Goal: Communication & Community: Answer question/provide support

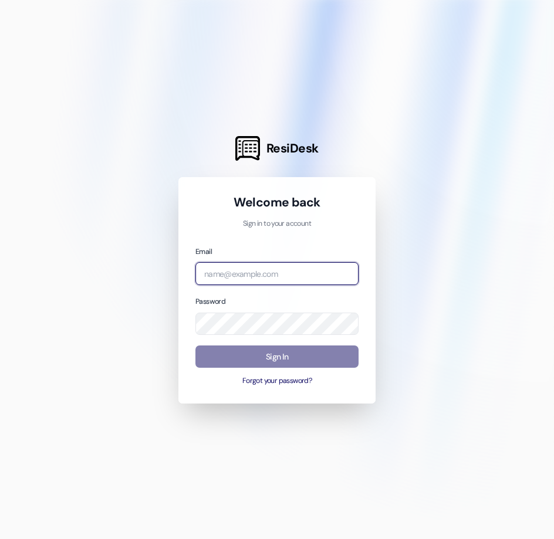
click at [289, 280] on input "email" at bounding box center [276, 273] width 163 height 23
paste input "[EMAIL_ADDRESS][DOMAIN_NAME]"
type input "[EMAIL_ADDRESS][DOMAIN_NAME]"
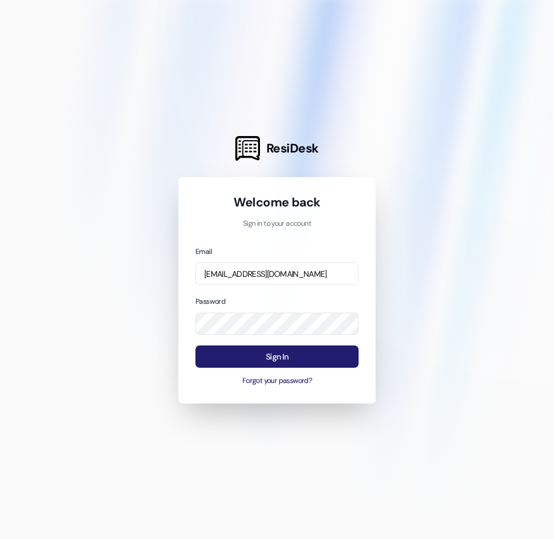
click at [285, 359] on button "Sign In" at bounding box center [276, 356] width 163 height 23
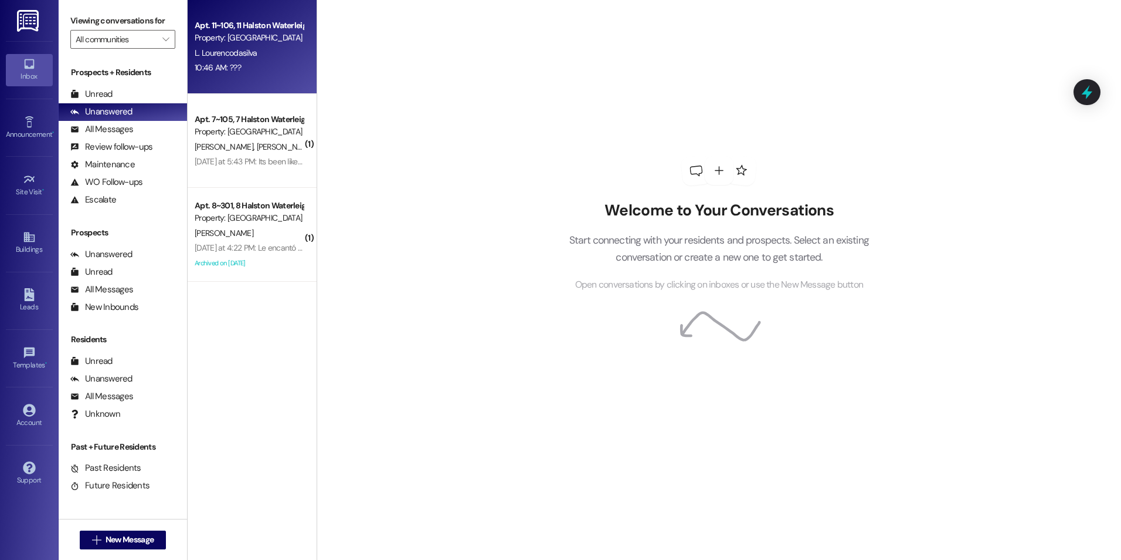
click at [249, 57] on div "L. Lourencodasilva" at bounding box center [249, 53] width 111 height 15
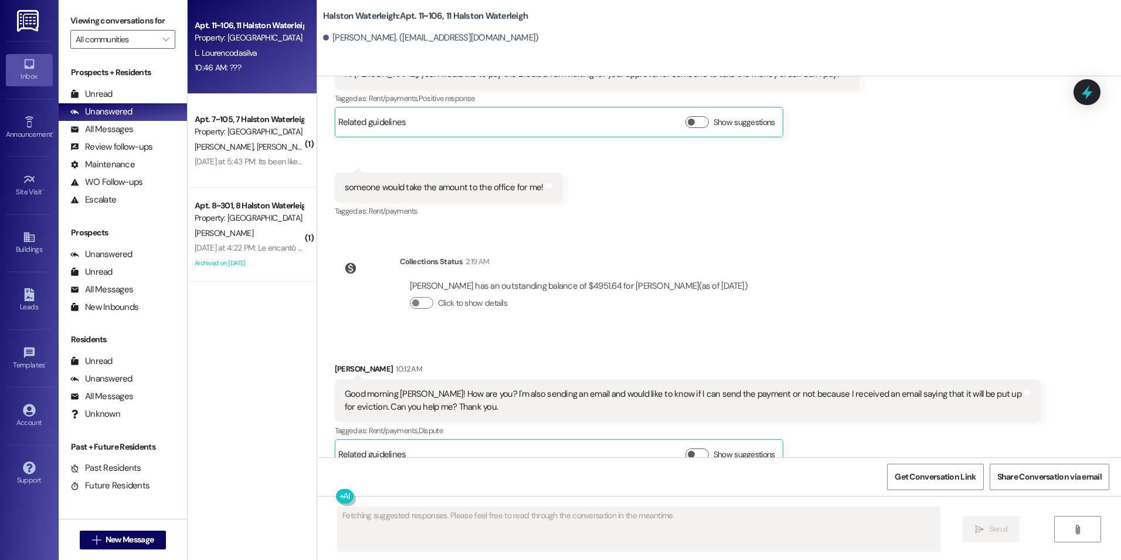
scroll to position [19840, 0]
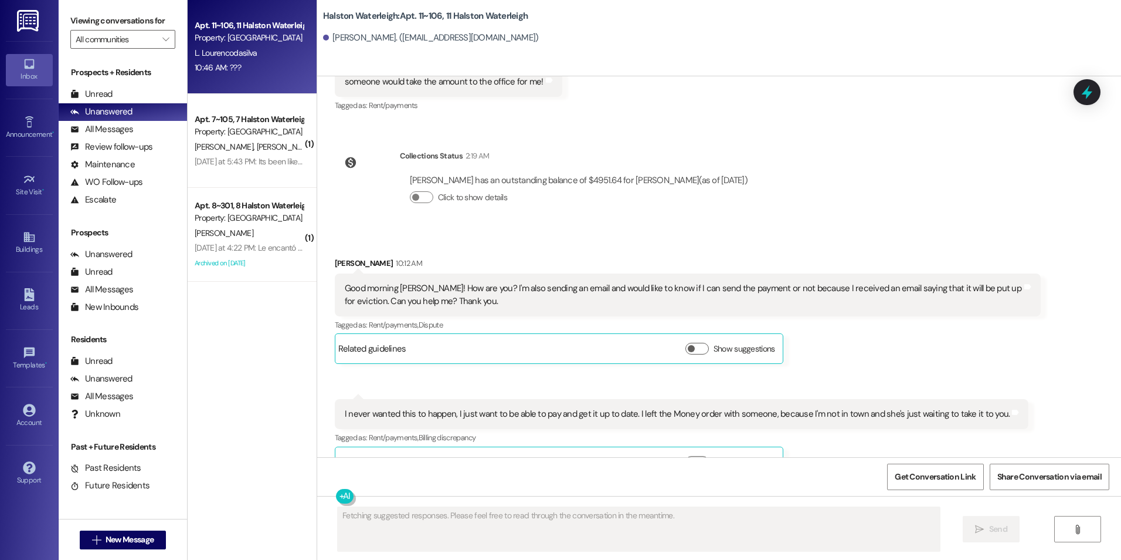
click at [999, 396] on div "Received via SMS [PERSON_NAME] 10:12 AM Good morning [PERSON_NAME]! How are you…" at bounding box center [719, 400] width 804 height 338
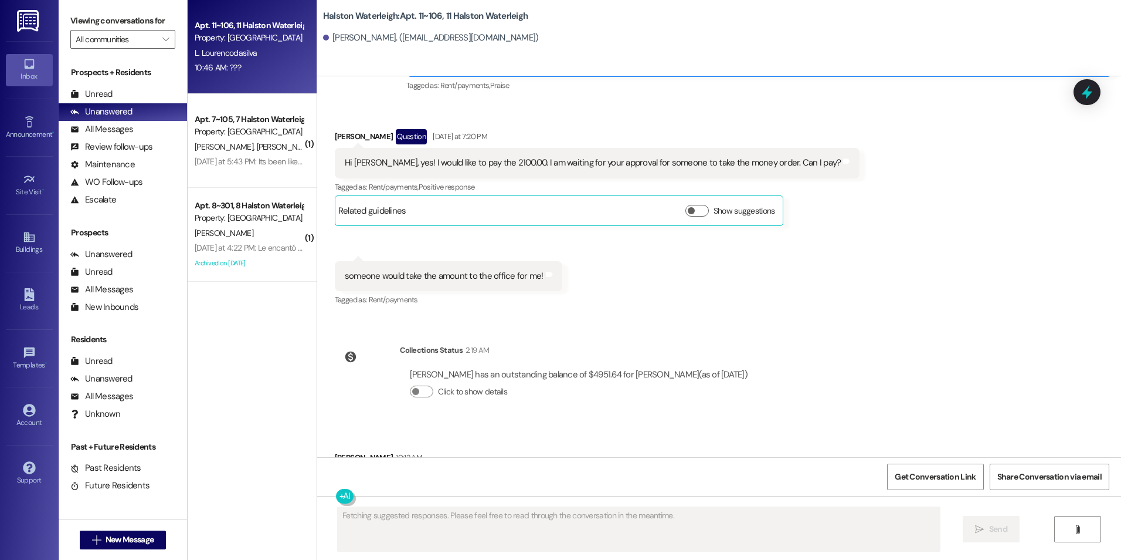
scroll to position [19664, 0]
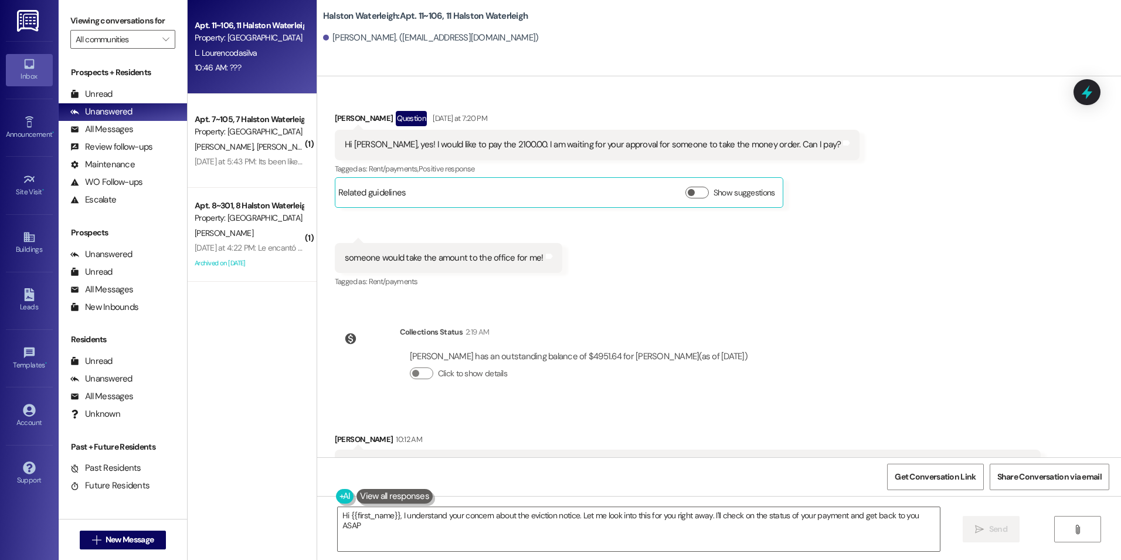
type textarea "Hi {{first_name}}, I understand your concern about the eviction notice. Let me …"
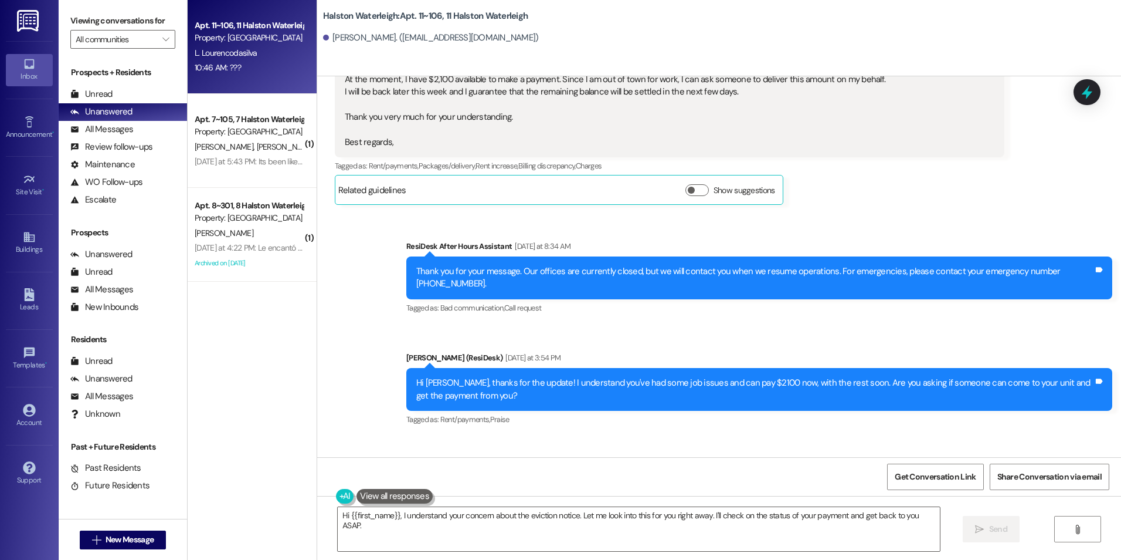
scroll to position [19371, 0]
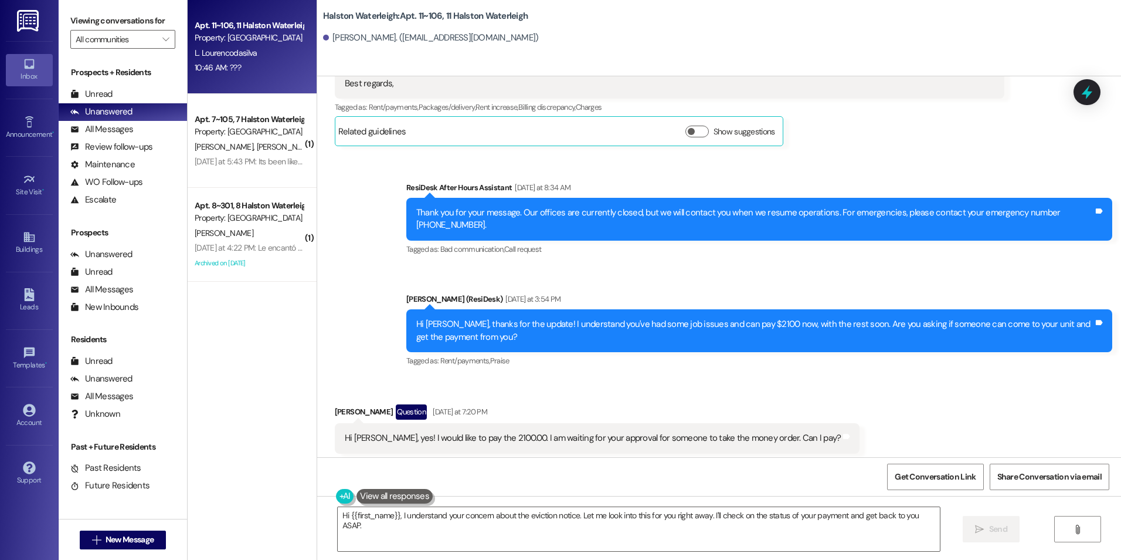
click at [997, 378] on div "Received via SMS [PERSON_NAME] Question [DATE] at 7:20 PM Hi [PERSON_NAME], yes…" at bounding box center [719, 485] width 804 height 214
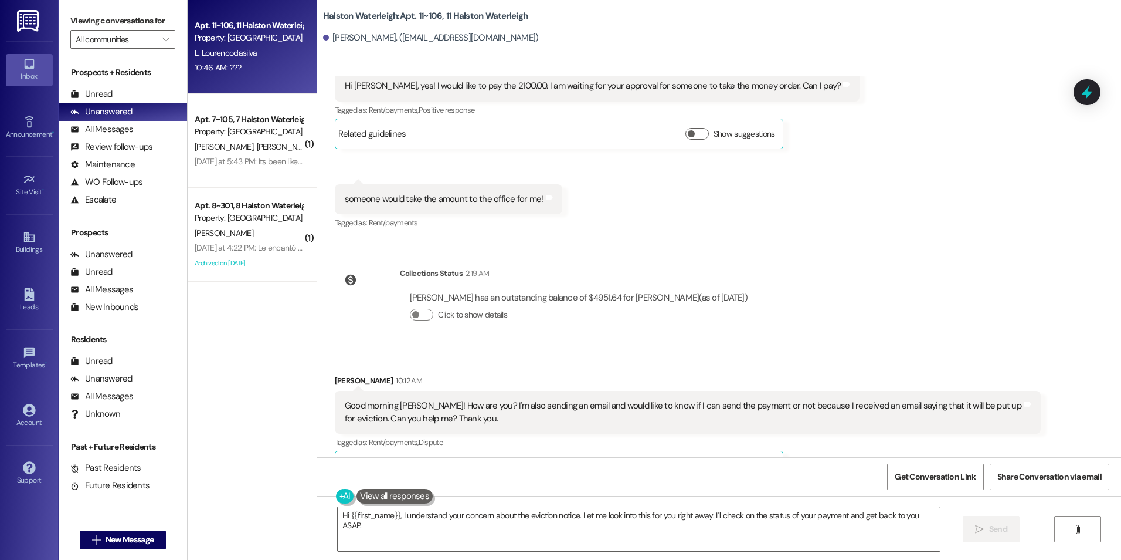
scroll to position [19840, 0]
